Goal: Find contact information: Find contact information

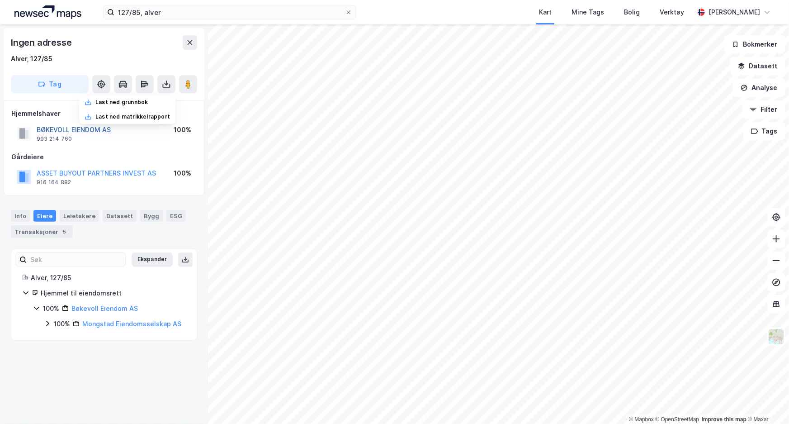
click at [0, 0] on button "BØKEVOLL EIENDOM AS" at bounding box center [0, 0] width 0 height 0
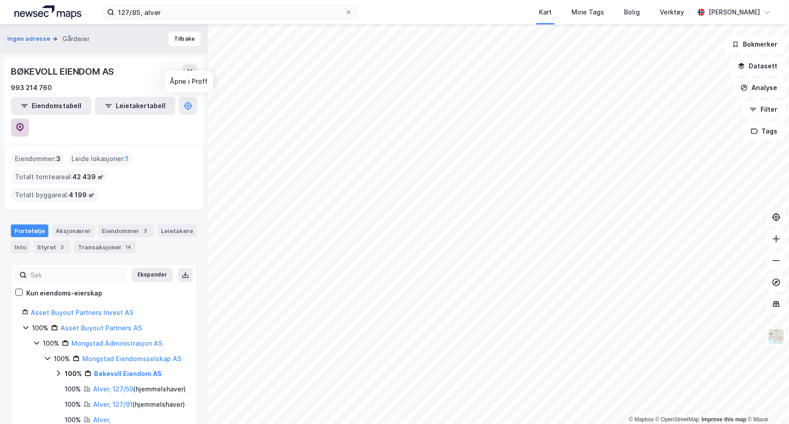
click at [29, 119] on button at bounding box center [20, 128] width 18 height 18
